Goal: Find specific page/section: Find specific page/section

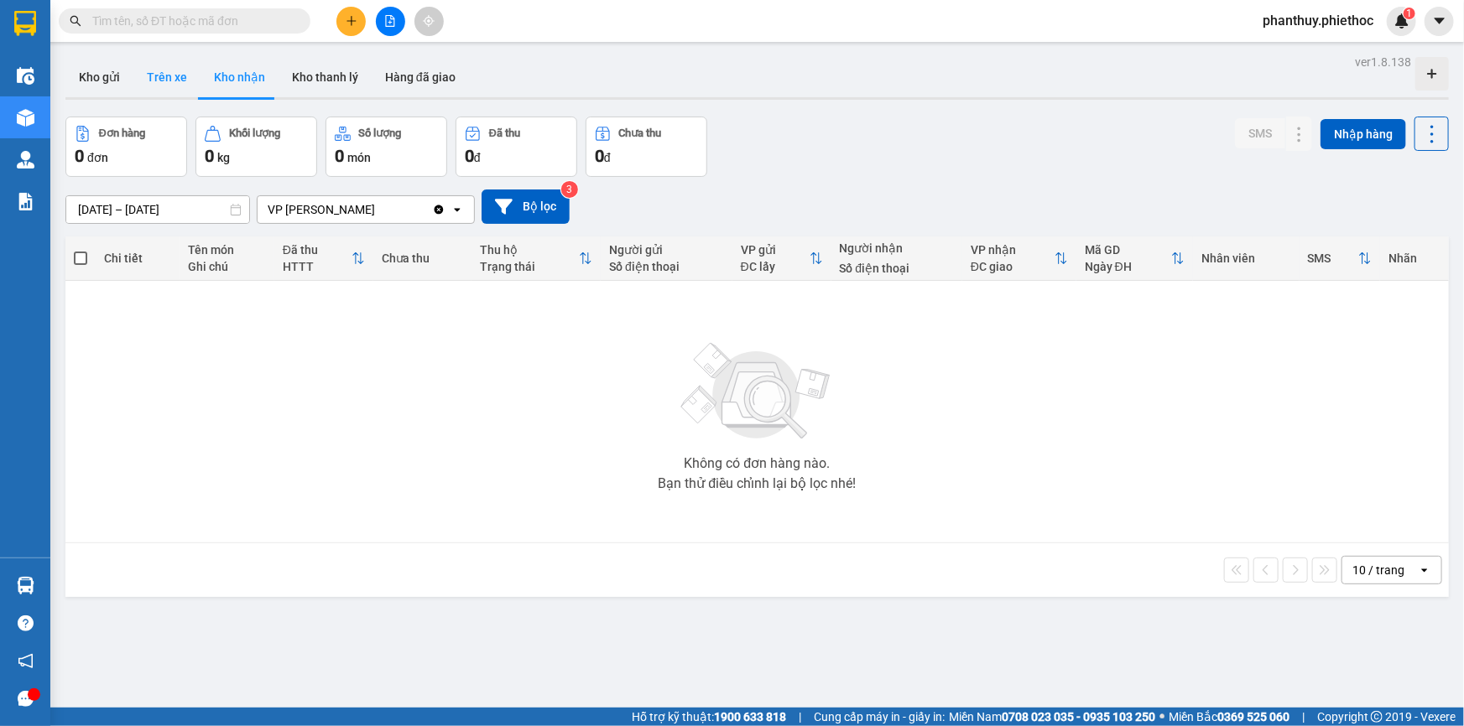
click at [165, 85] on button "Trên xe" at bounding box center [166, 77] width 67 height 40
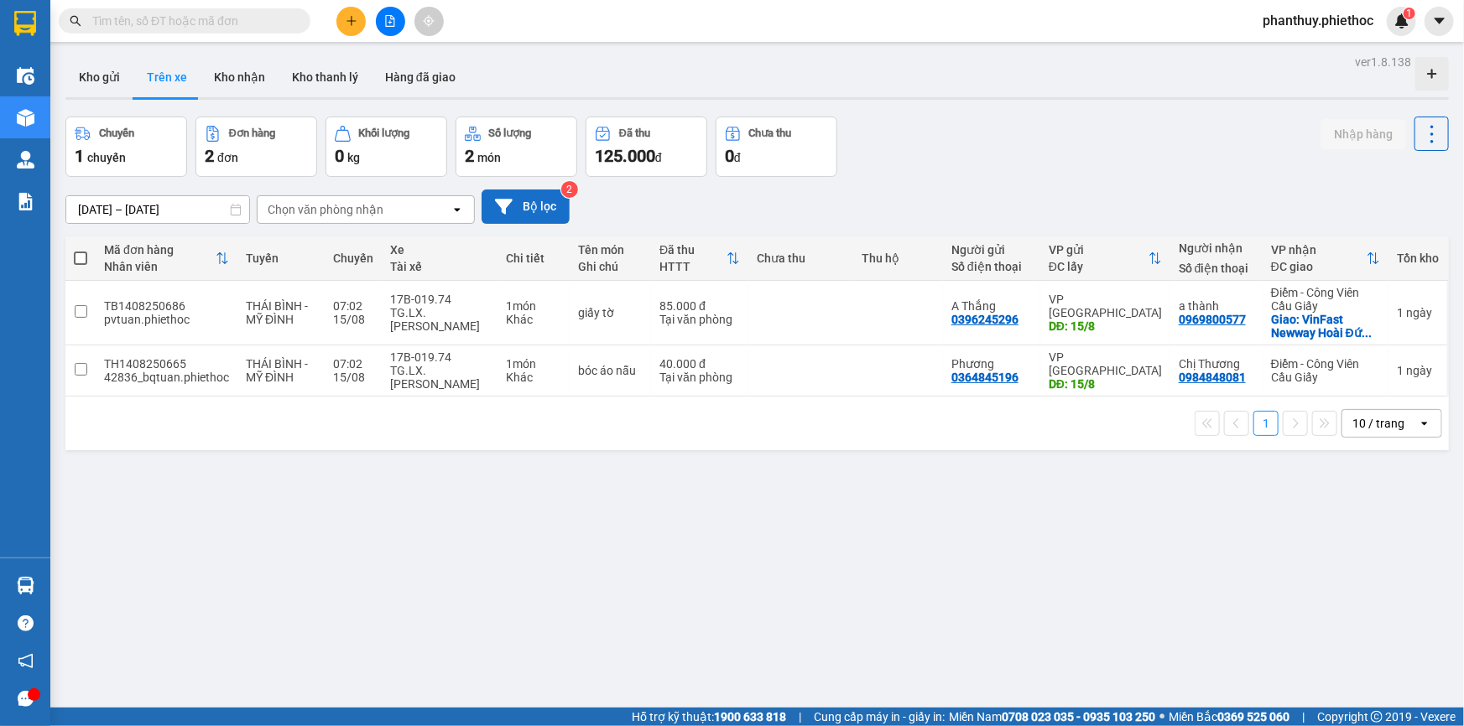
click at [542, 209] on button "Bộ lọc" at bounding box center [526, 207] width 88 height 34
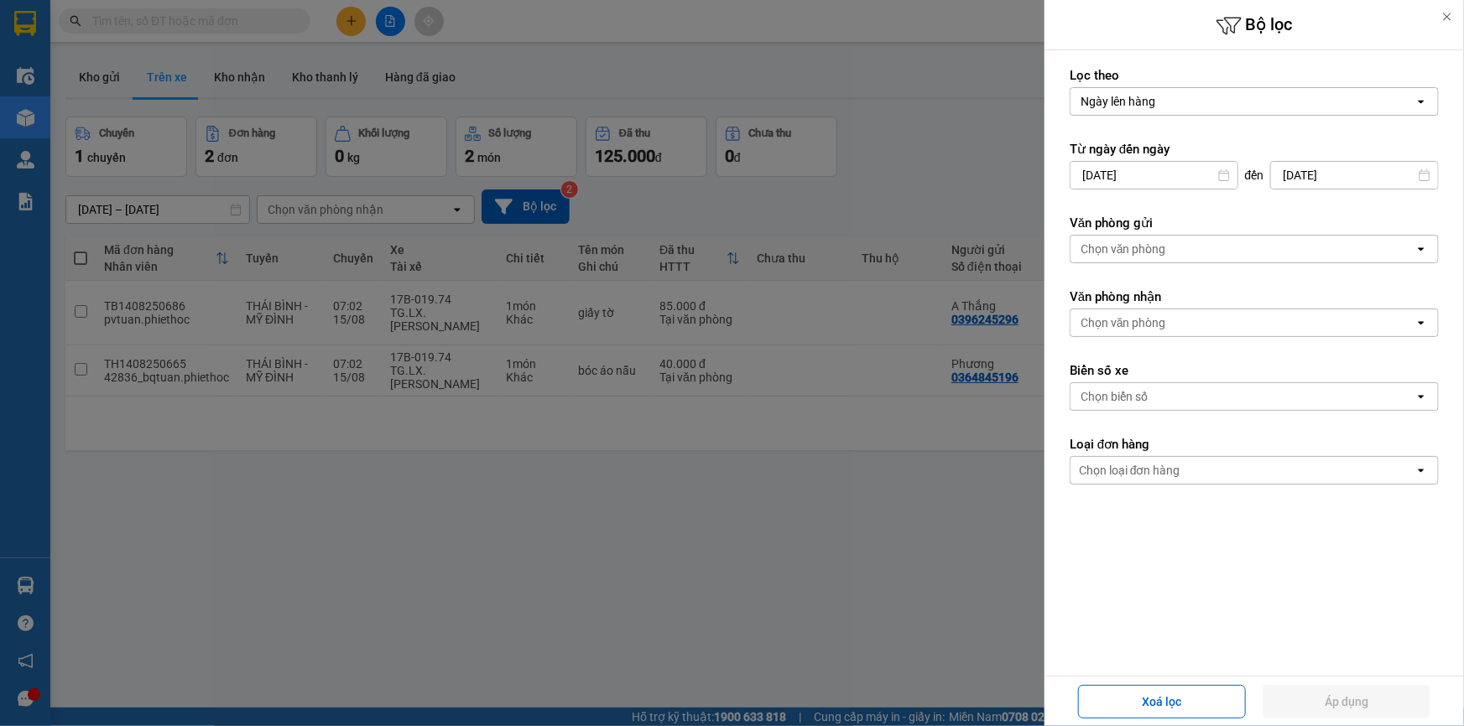
click at [1183, 320] on div "Chọn văn phòng" at bounding box center [1242, 323] width 344 height 27
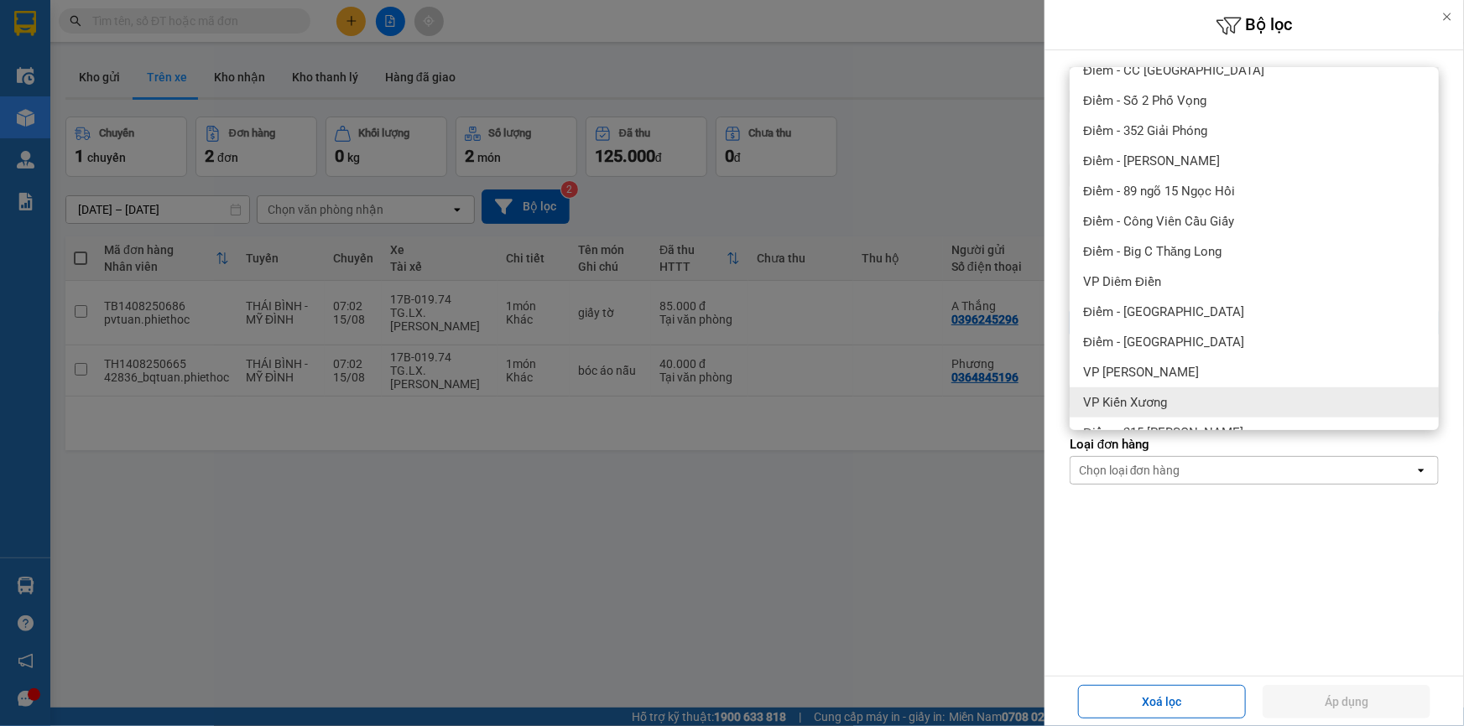
scroll to position [305, 0]
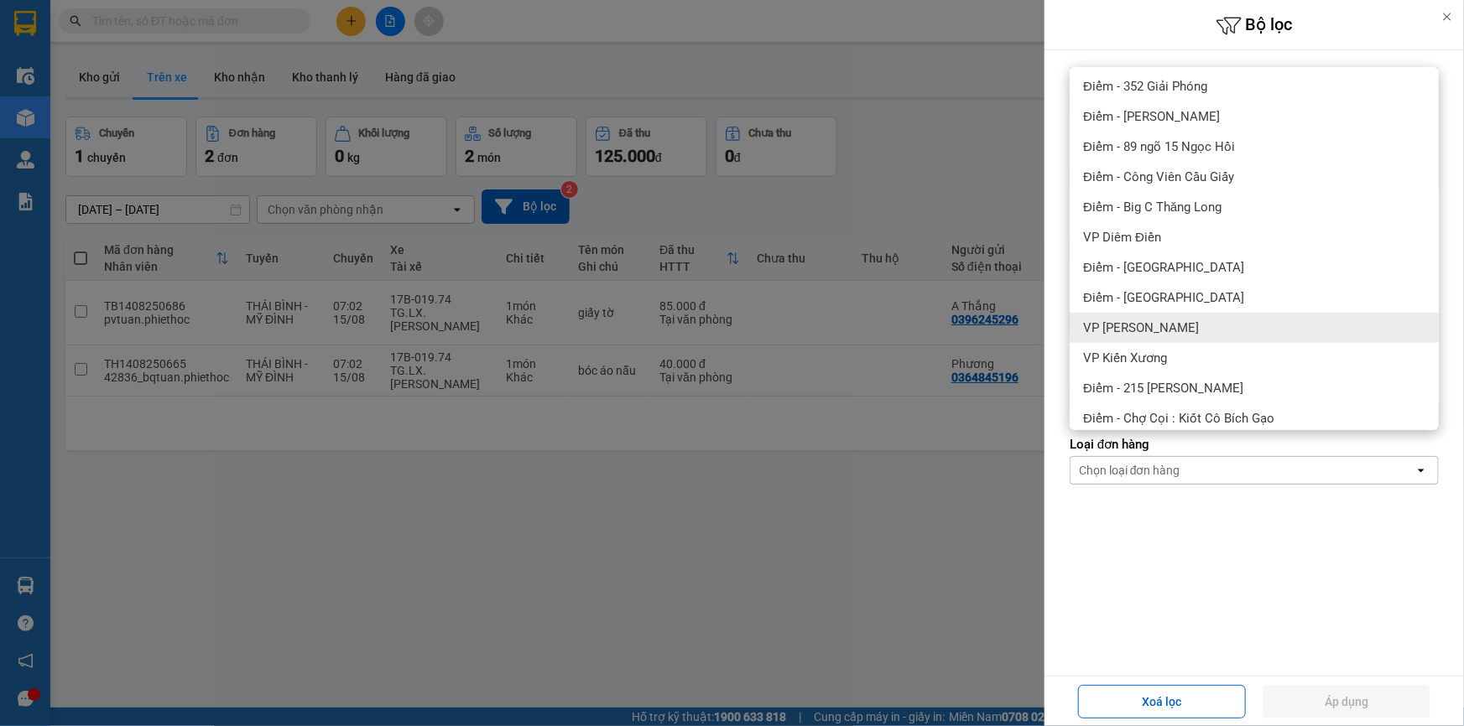
click at [1184, 338] on div "[PERSON_NAME]" at bounding box center [1254, 328] width 369 height 30
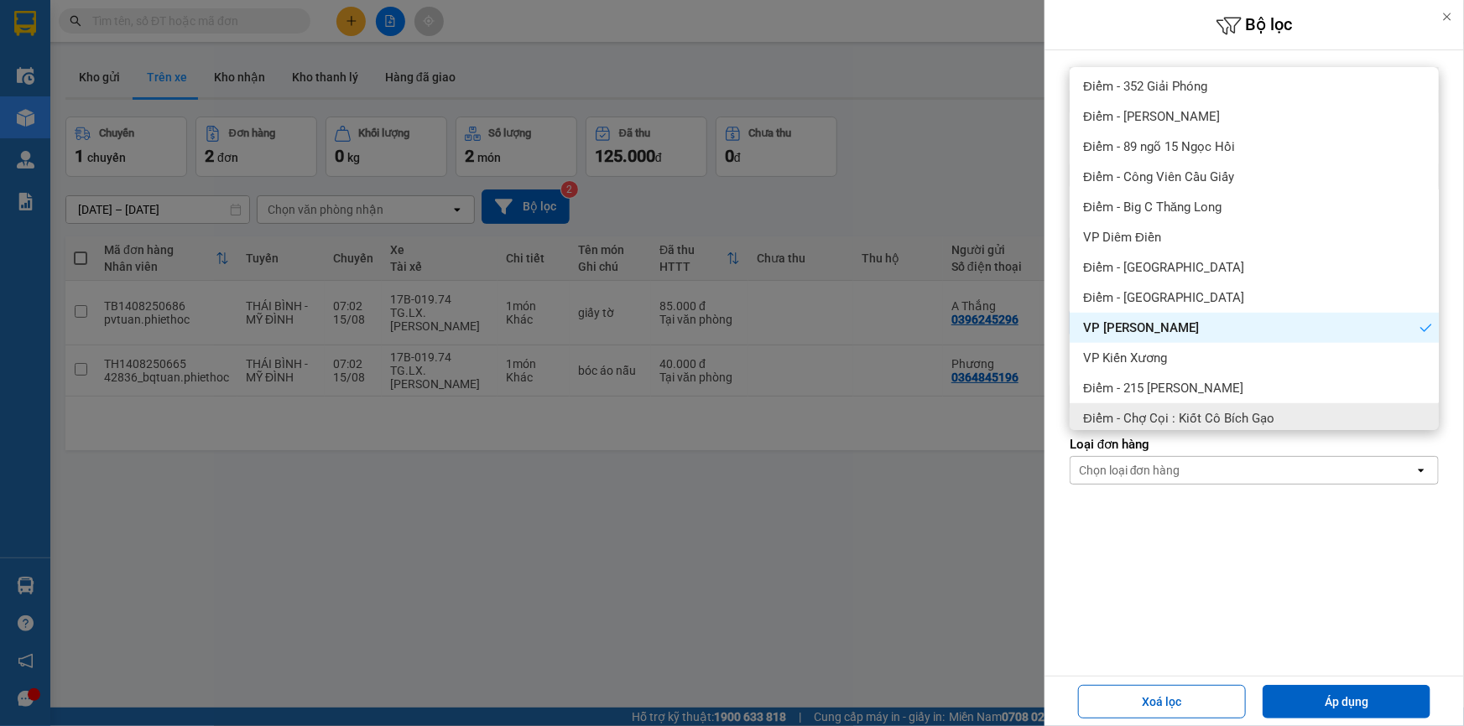
drag, startPoint x: 1351, startPoint y: 705, endPoint x: 1163, endPoint y: 654, distance: 193.9
click at [1350, 705] on button "Áp dụng" at bounding box center [1346, 702] width 168 height 34
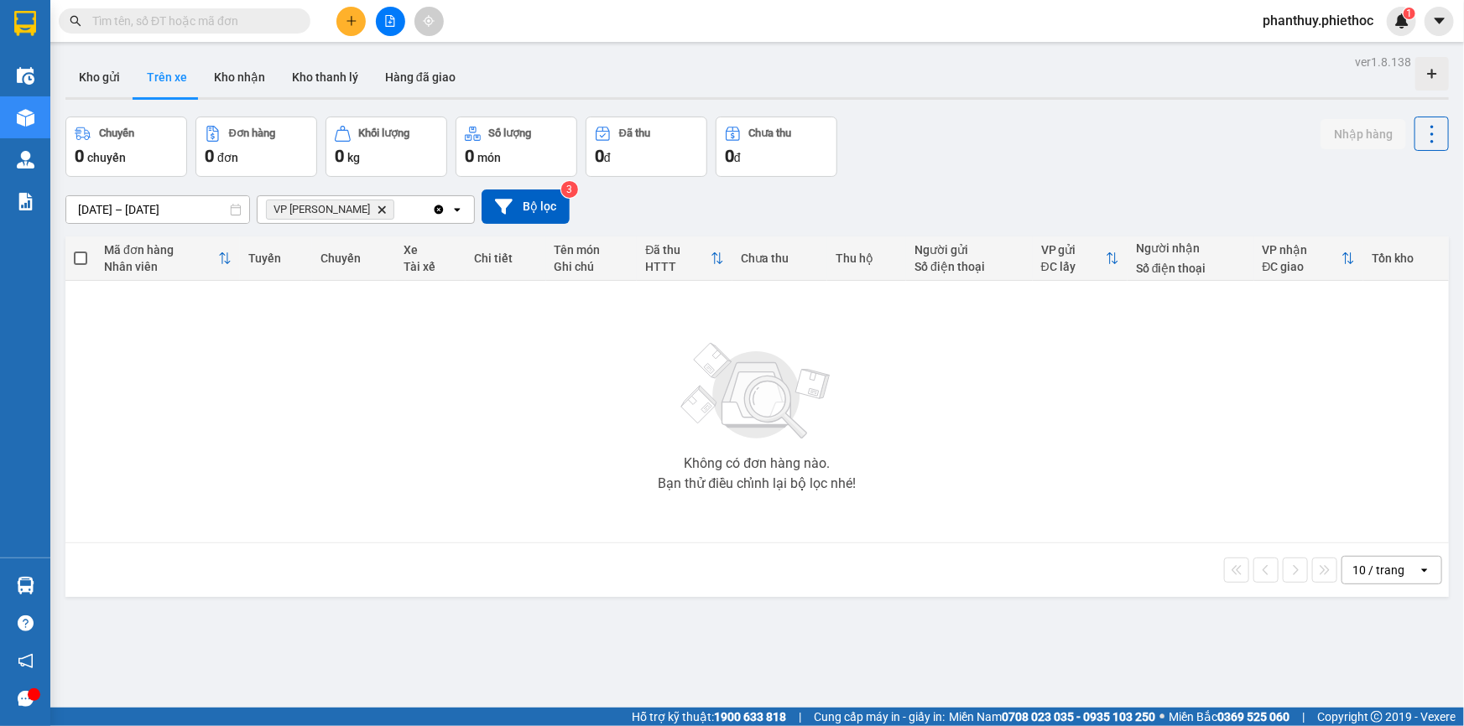
click at [377, 214] on icon "Delete" at bounding box center [382, 210] width 10 height 10
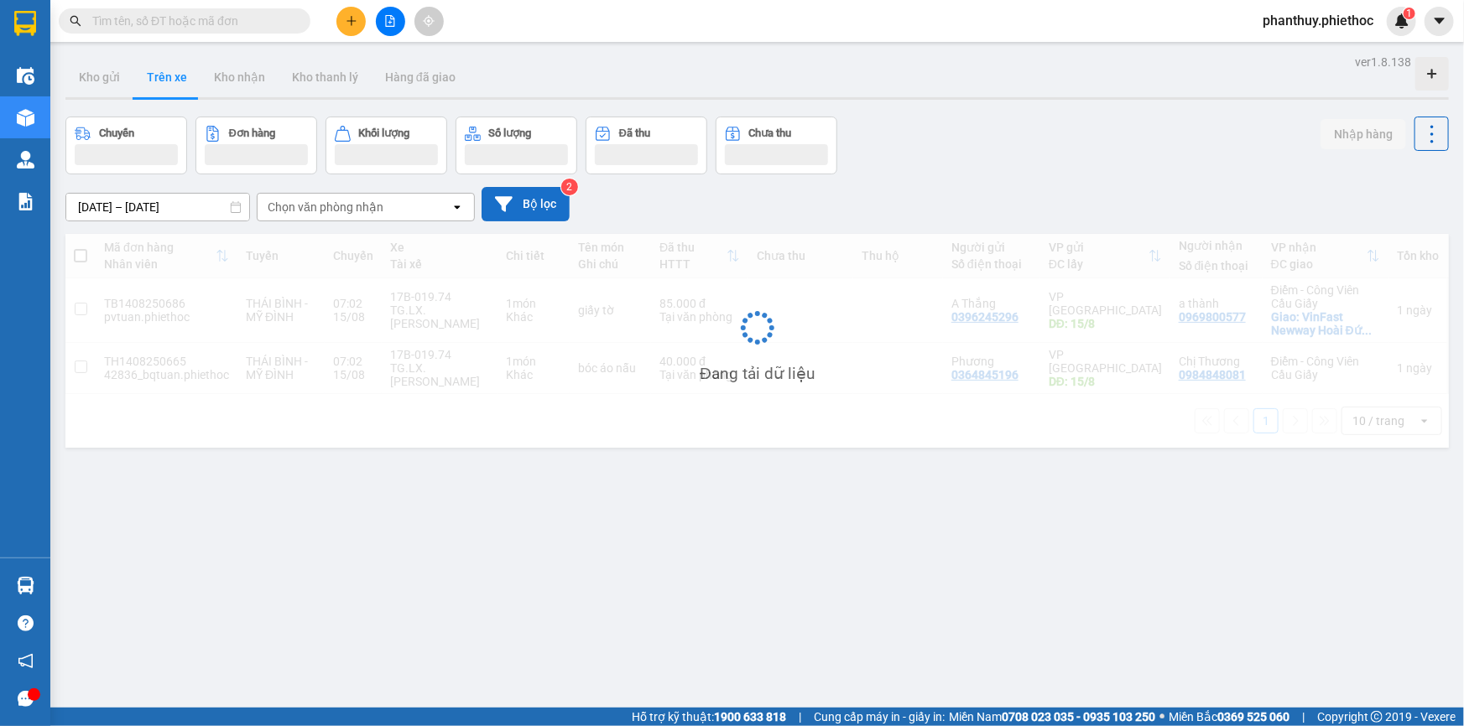
click at [528, 214] on button "Bộ lọc" at bounding box center [526, 204] width 88 height 34
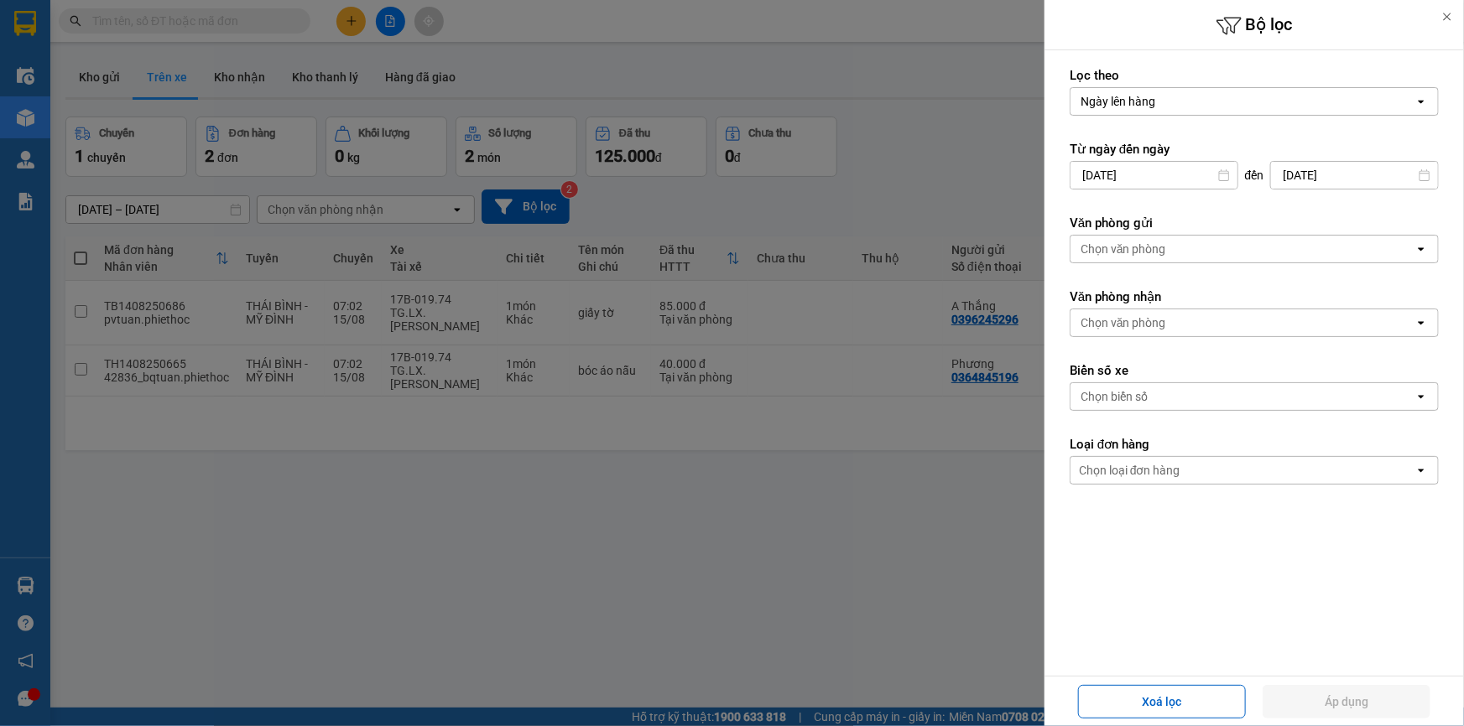
click at [1141, 324] on div "Chọn văn phòng" at bounding box center [1123, 323] width 86 height 17
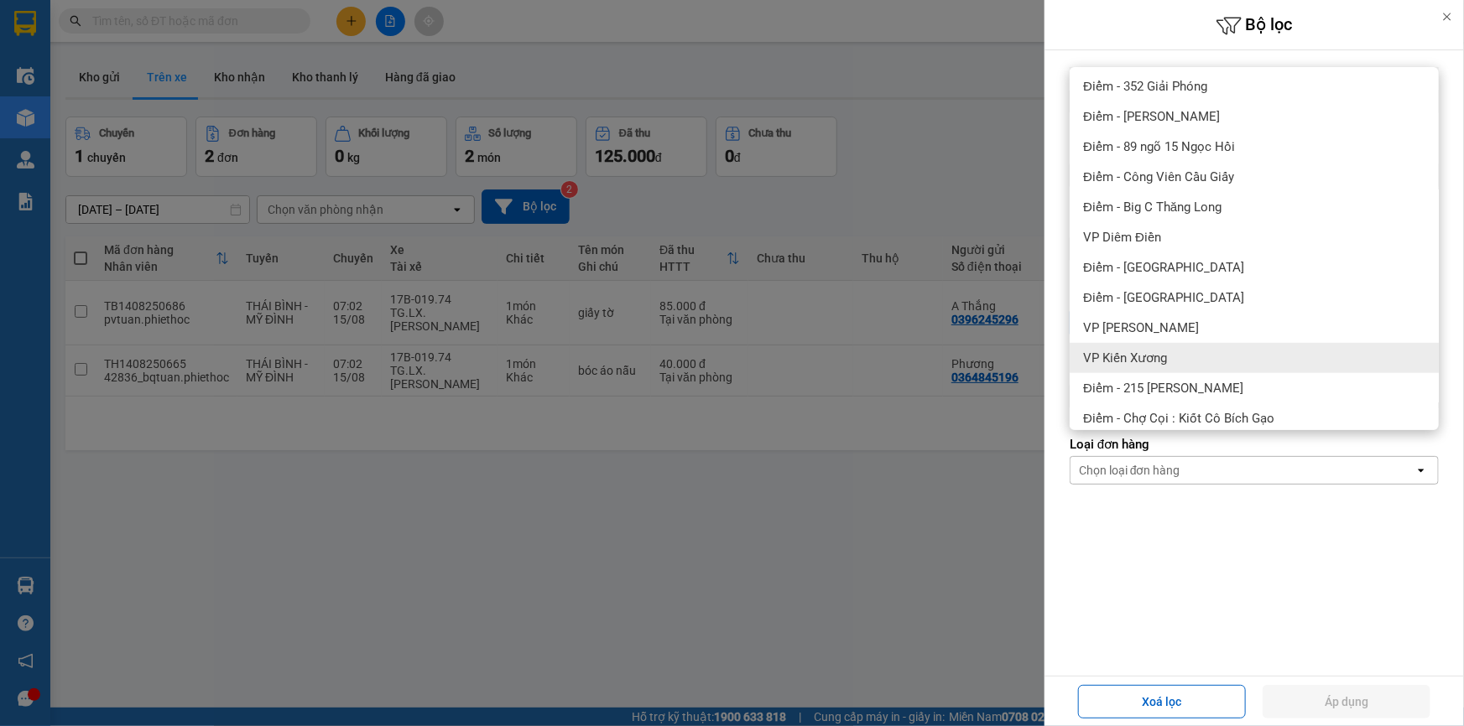
scroll to position [381, 0]
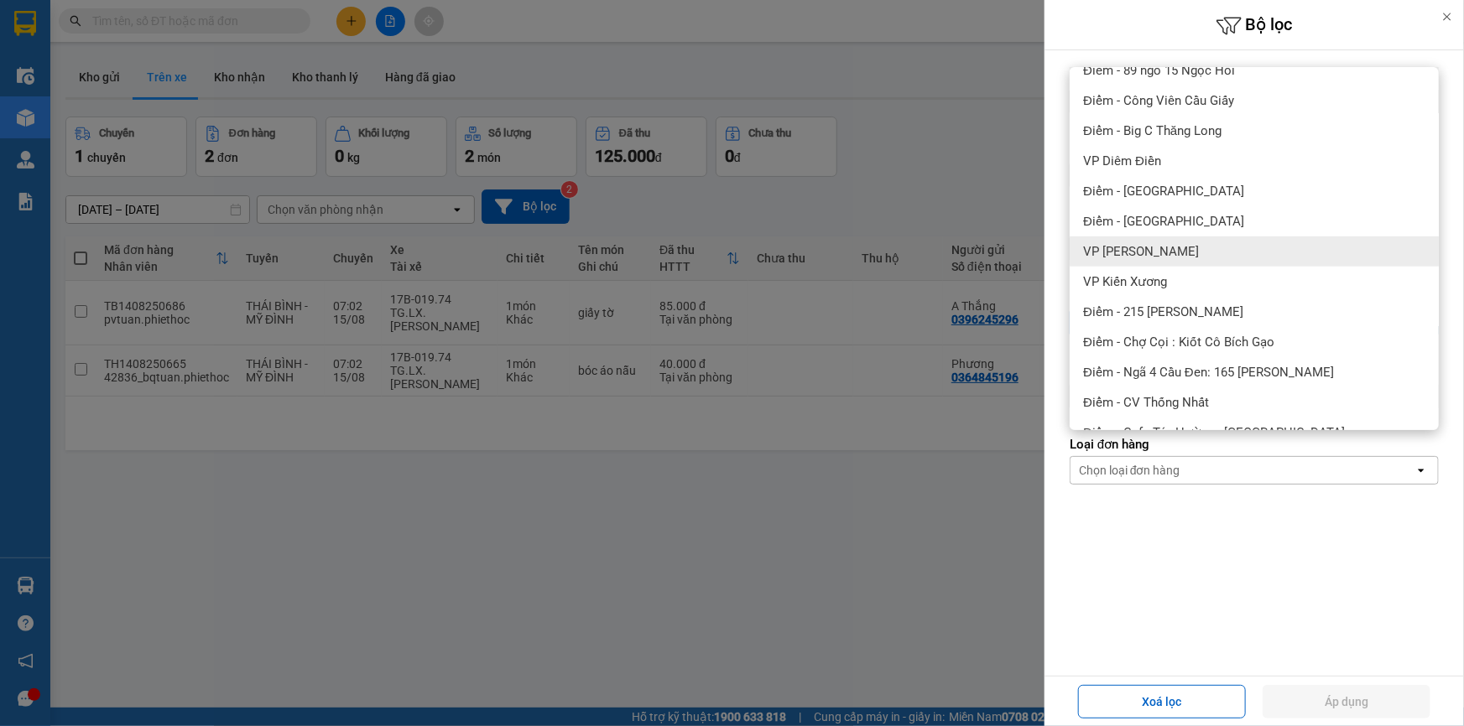
click at [1178, 253] on span "[PERSON_NAME]" at bounding box center [1141, 251] width 116 height 17
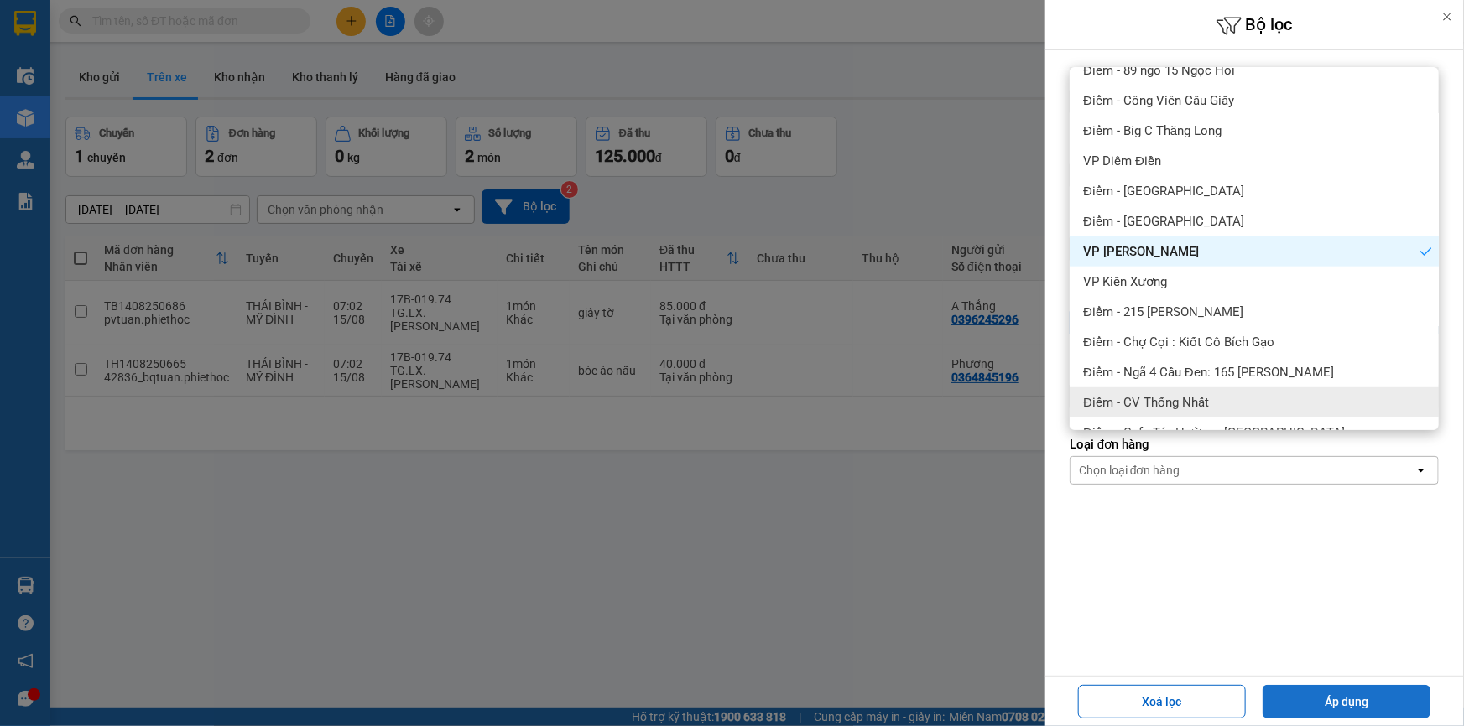
click at [1326, 702] on button "Áp dụng" at bounding box center [1346, 702] width 168 height 34
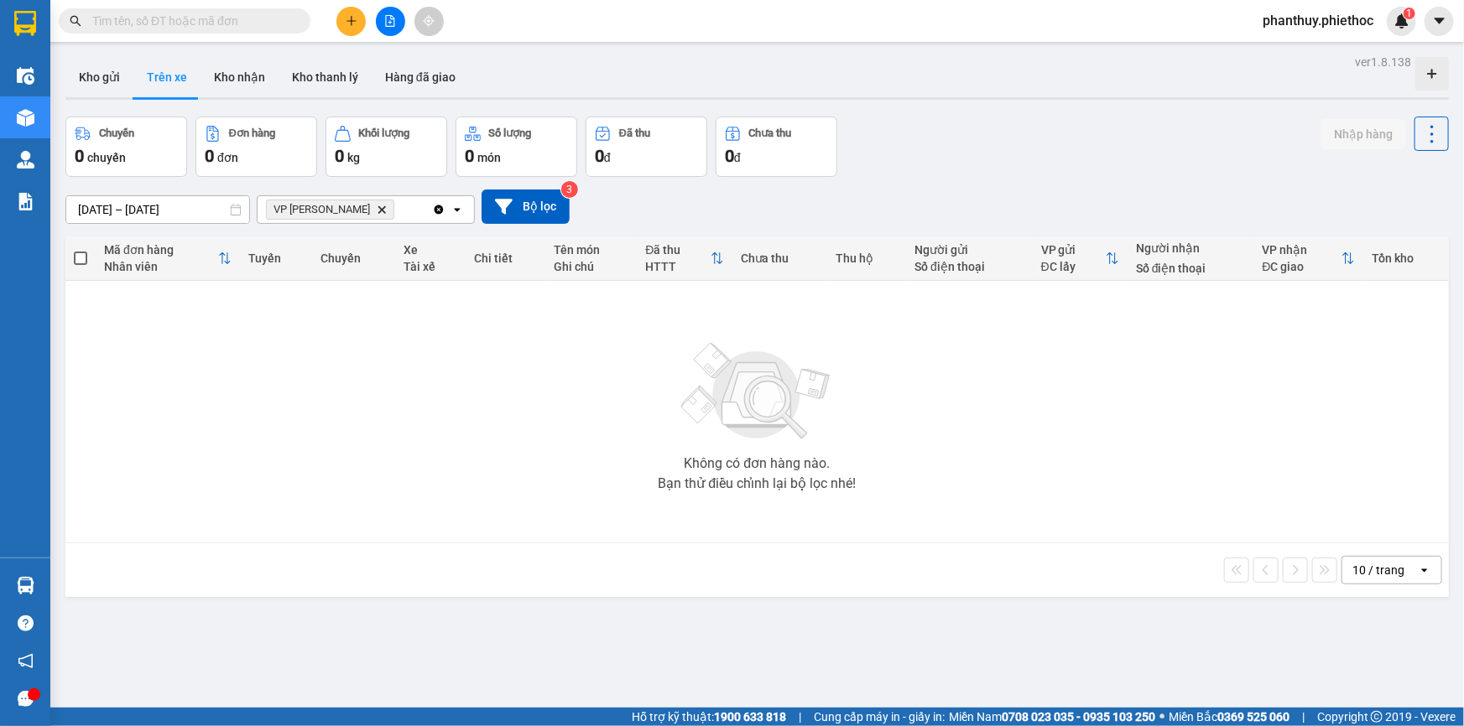
click at [379, 208] on icon "Delete" at bounding box center [382, 210] width 10 height 10
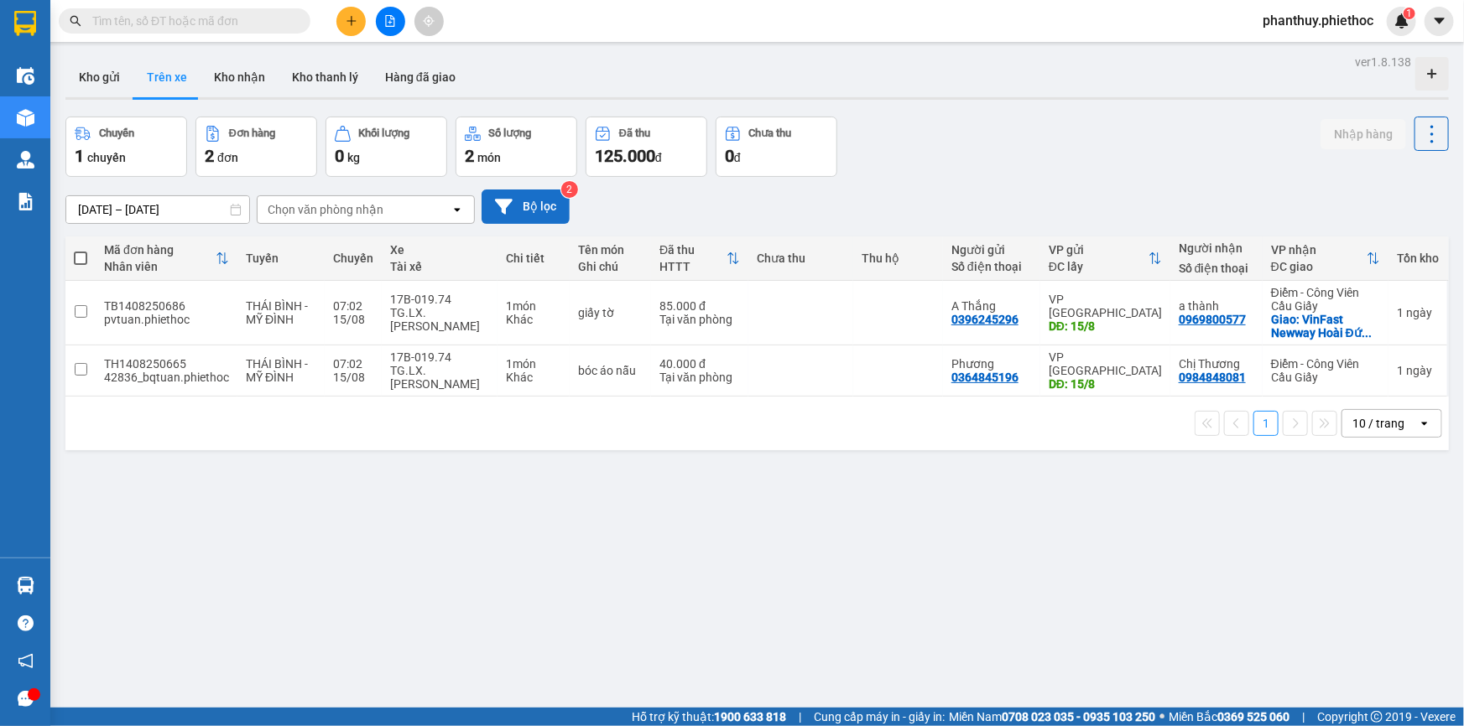
click at [523, 206] on button "Bộ lọc" at bounding box center [526, 207] width 88 height 34
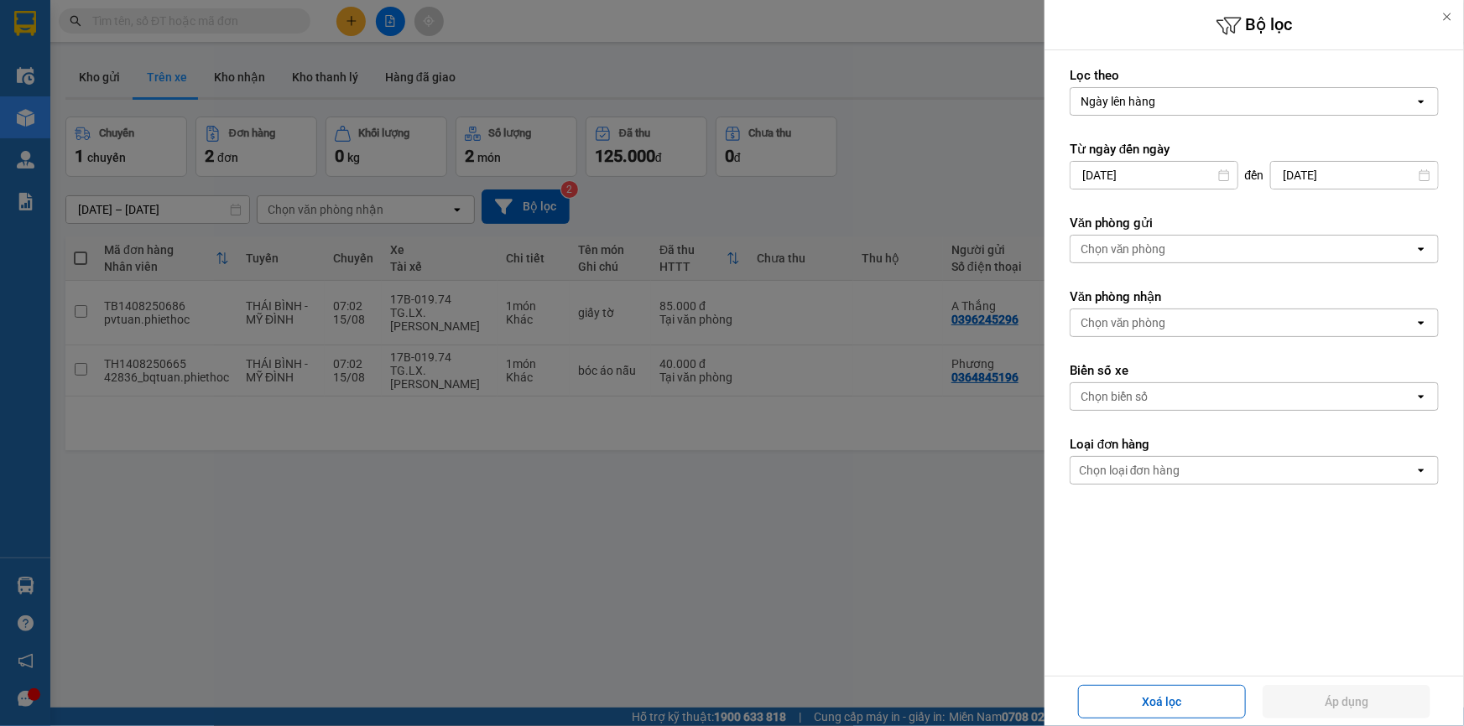
click at [1161, 310] on div "Chọn văn phòng" at bounding box center [1242, 323] width 344 height 27
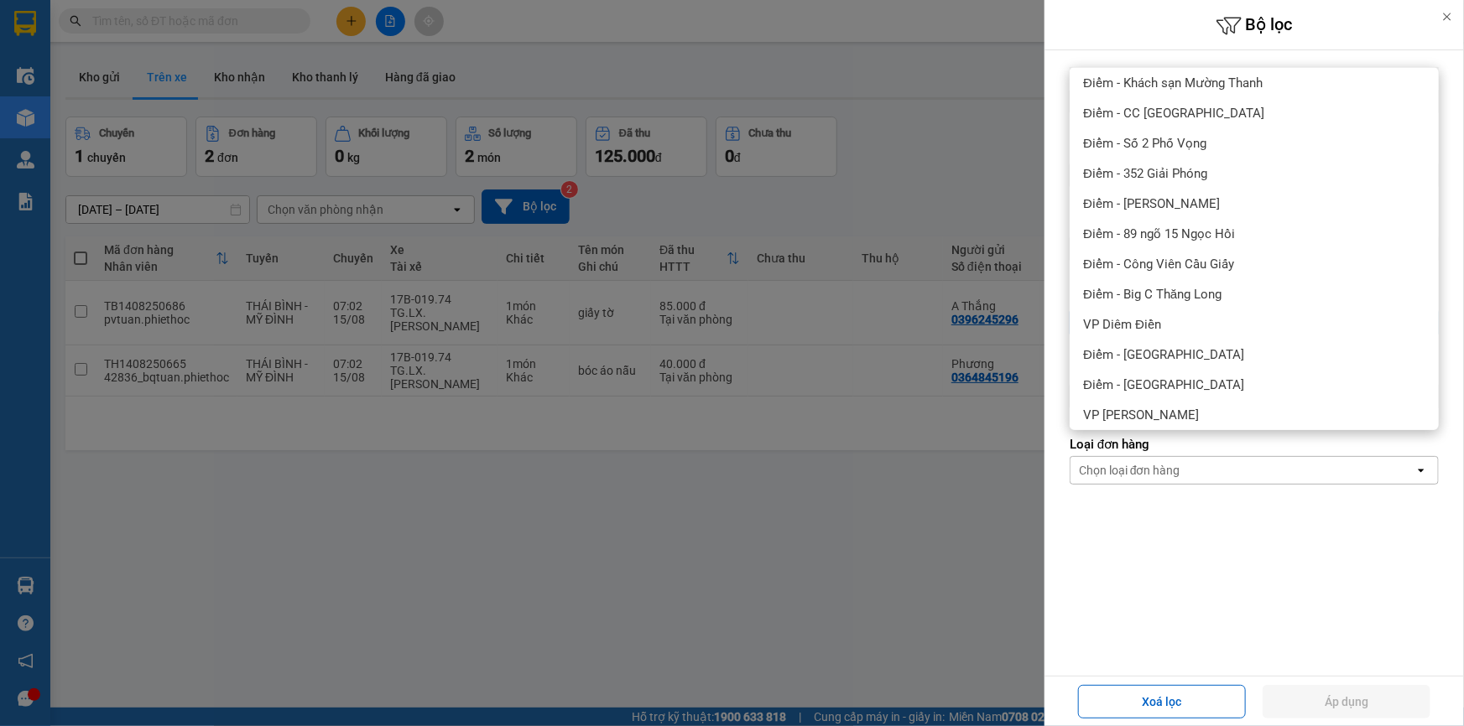
scroll to position [228, 0]
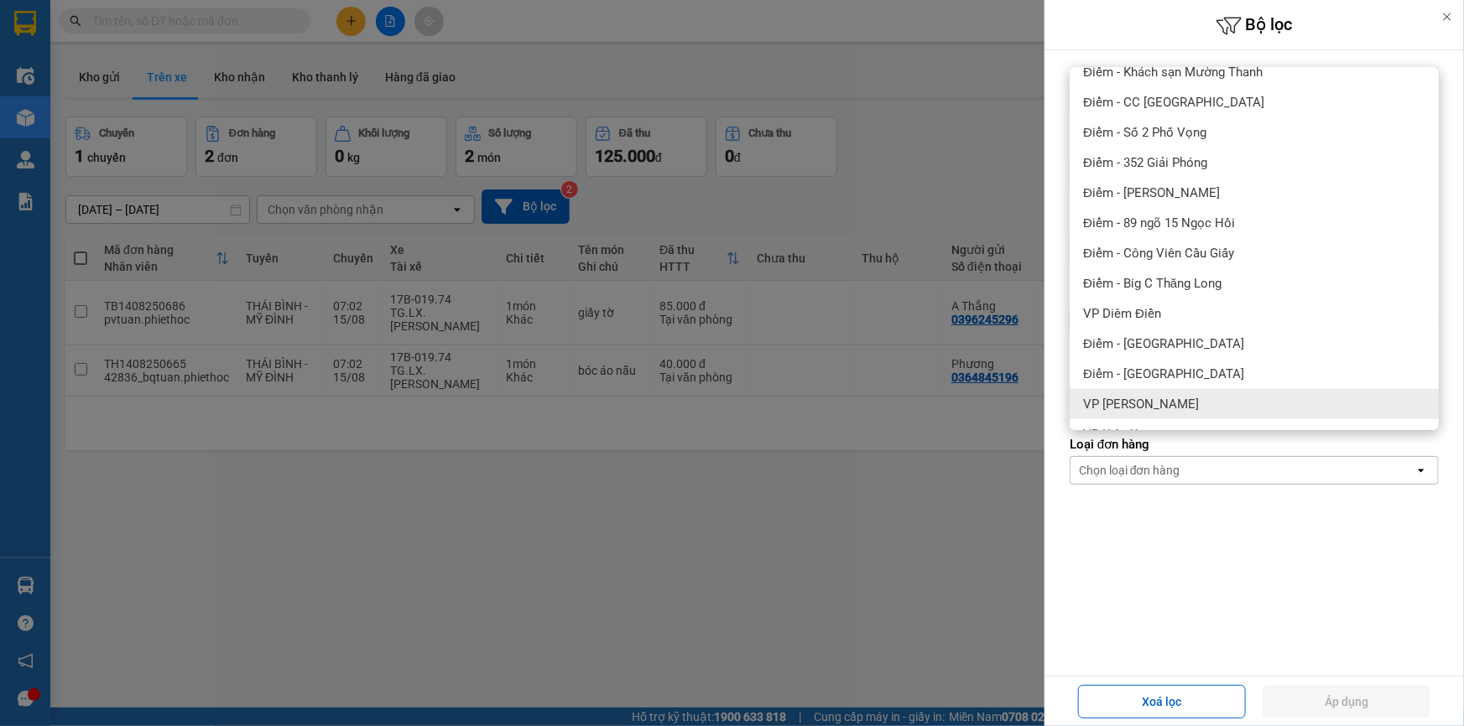
click at [1158, 408] on span "[PERSON_NAME]" at bounding box center [1141, 404] width 116 height 17
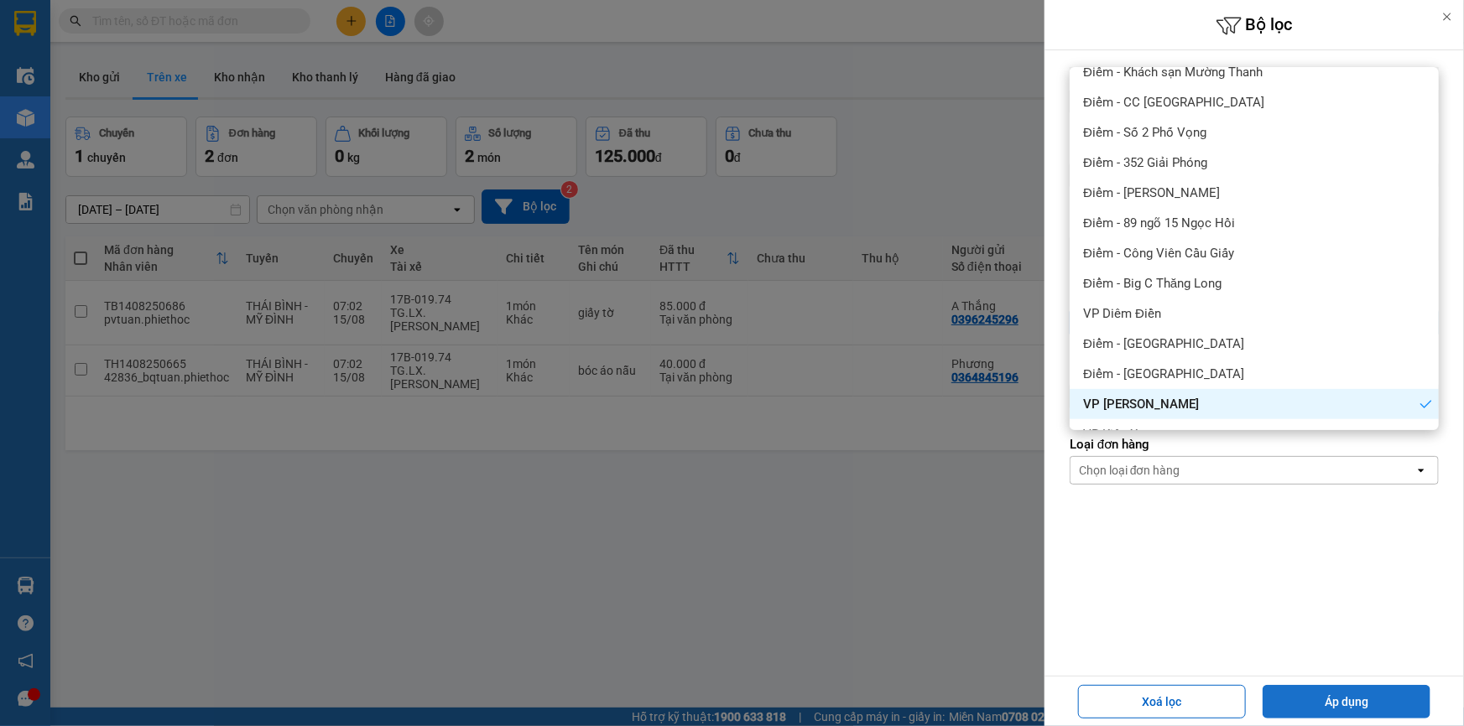
click at [1334, 697] on button "Áp dụng" at bounding box center [1346, 702] width 168 height 34
